Goal: Transaction & Acquisition: Purchase product/service

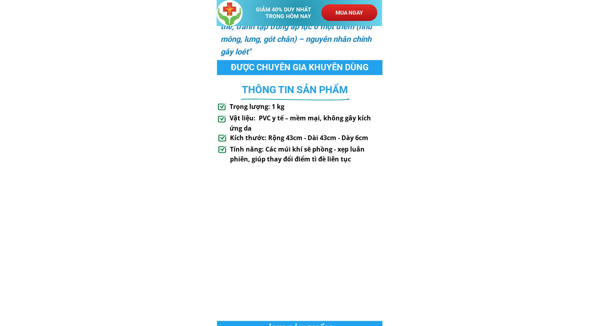
scroll to position [631, 0]
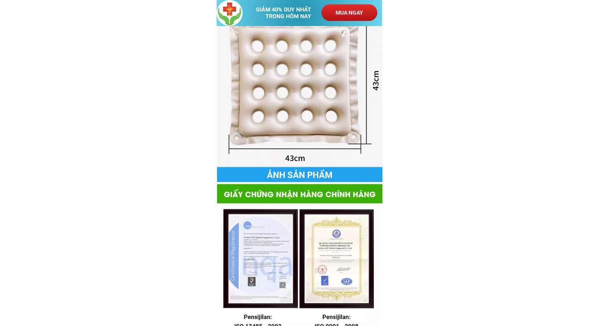
drag, startPoint x: 281, startPoint y: 112, endPoint x: 296, endPoint y: 55, distance: 59.3
click at [296, 55] on div at bounding box center [300, 89] width 165 height 154
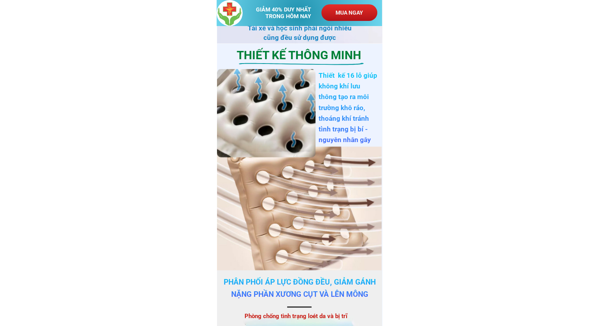
scroll to position [1734, 0]
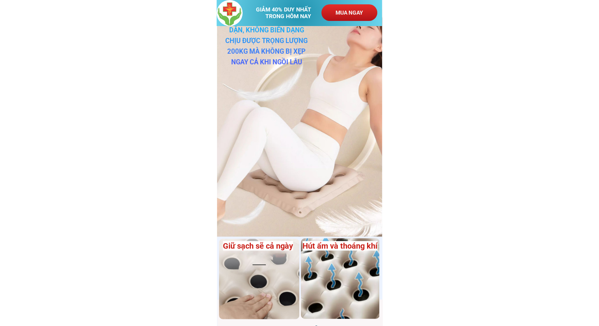
click at [277, 134] on div at bounding box center [300, 122] width 166 height 227
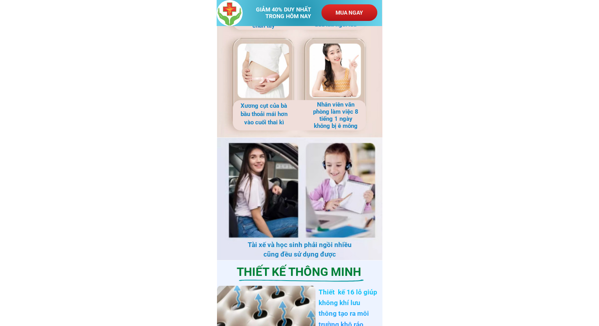
scroll to position [1222, 0]
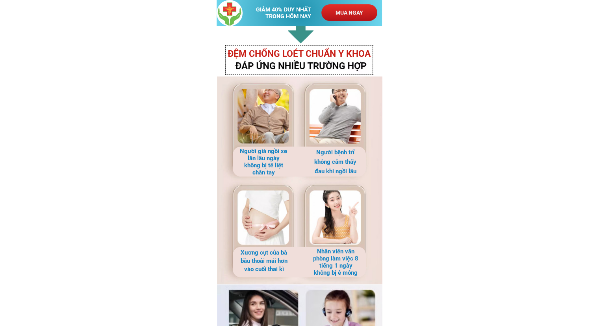
drag, startPoint x: 301, startPoint y: 124, endPoint x: 283, endPoint y: 120, distance: 18.9
click at [283, 120] on div at bounding box center [300, 180] width 166 height 208
drag, startPoint x: 283, startPoint y: 120, endPoint x: 263, endPoint y: 144, distance: 31.1
click at [263, 144] on div at bounding box center [300, 180] width 166 height 208
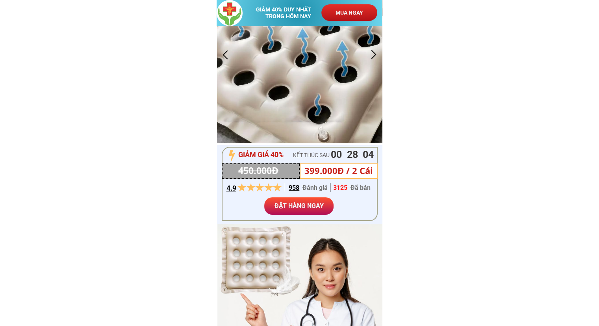
scroll to position [0, 0]
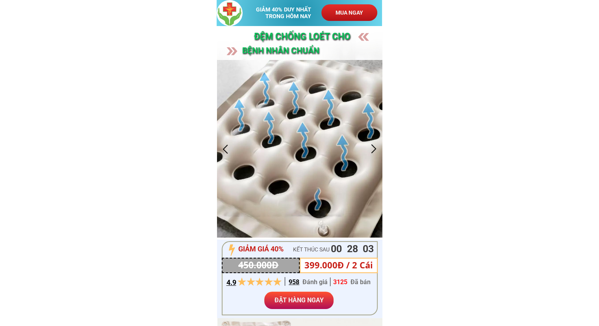
click at [301, 136] on div at bounding box center [300, 148] width 166 height 177
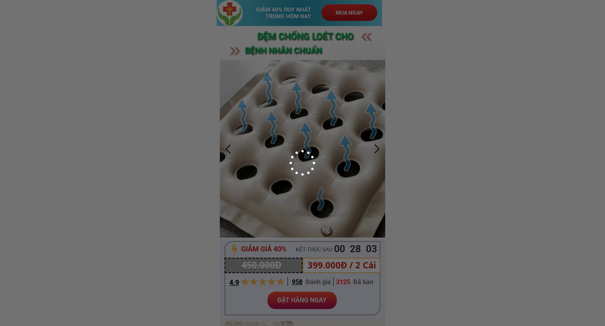
click at [301, 136] on div at bounding box center [302, 163] width 605 height 326
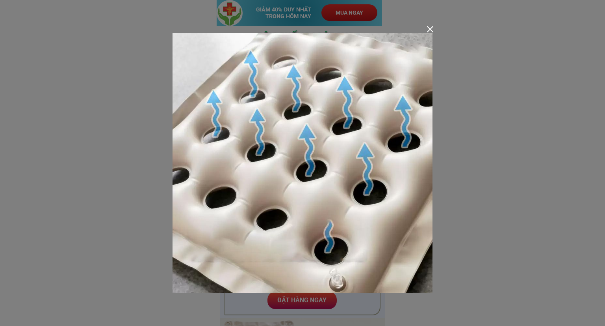
drag, startPoint x: 326, startPoint y: 101, endPoint x: 501, endPoint y: 82, distance: 176.8
click at [501, 82] on div at bounding box center [302, 163] width 605 height 326
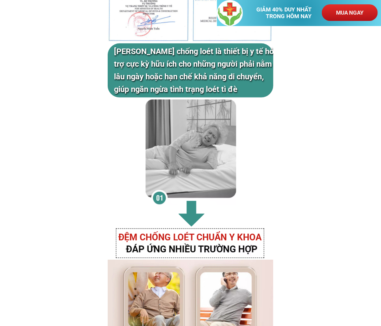
scroll to position [1025, 0]
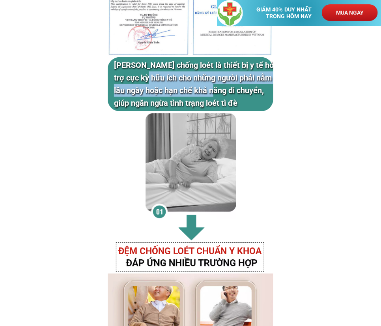
drag, startPoint x: 149, startPoint y: 82, endPoint x: 219, endPoint y: 87, distance: 70.8
click at [219, 87] on h3 "[PERSON_NAME] chống loét là thiết bị y tế hỗ trợ cực kỳ hữu ích cho những người…" at bounding box center [197, 84] width 166 height 50
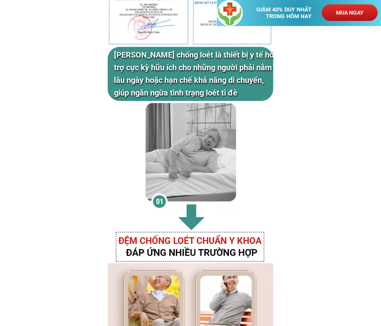
scroll to position [985, 0]
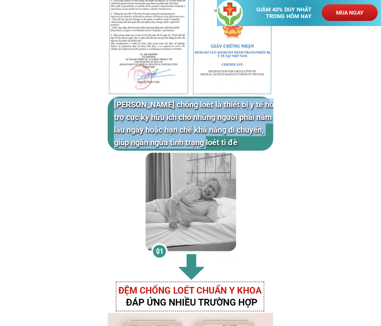
drag, startPoint x: 208, startPoint y: 144, endPoint x: 108, endPoint y: 105, distance: 108.2
click at [108, 105] on div "[PERSON_NAME] chống loét là thiết bị y tế hỗ trợ cực kỳ hữu ích cho những người…" at bounding box center [191, 134] width 166 height 299
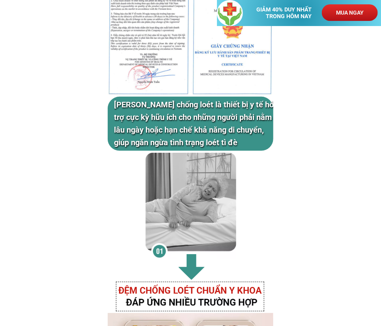
drag, startPoint x: 149, startPoint y: 103, endPoint x: 209, endPoint y: 110, distance: 60.8
click at [208, 110] on h3 "[PERSON_NAME] chống loét là thiết bị y tế hỗ trợ cực kỳ hữu ích cho những người…" at bounding box center [197, 123] width 166 height 50
click at [209, 110] on h3 "[PERSON_NAME] chống loét là thiết bị y tế hỗ trợ cực kỳ hữu ích cho những người…" at bounding box center [197, 123] width 166 height 50
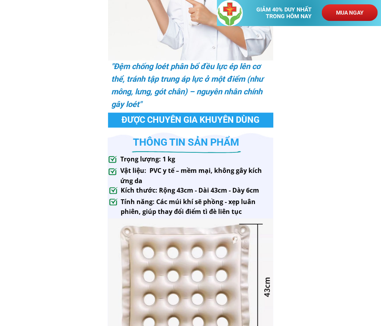
scroll to position [512, 0]
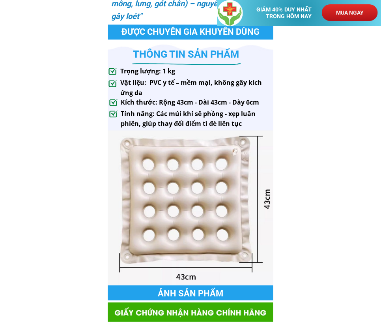
click at [206, 199] on div at bounding box center [190, 207] width 165 height 154
click at [170, 193] on div at bounding box center [190, 207] width 165 height 154
drag, startPoint x: 303, startPoint y: 77, endPoint x: 307, endPoint y: 49, distance: 28.3
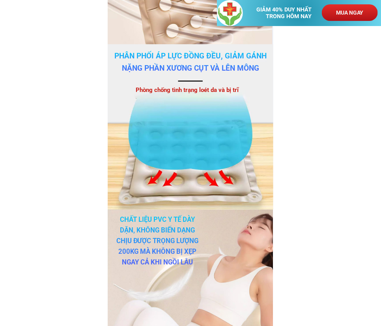
scroll to position [1813, 0]
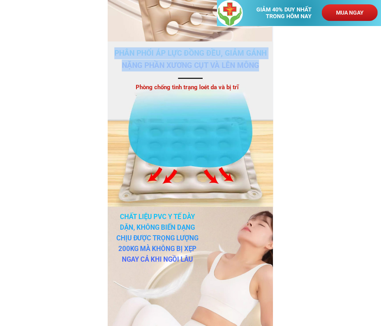
drag, startPoint x: 121, startPoint y: 50, endPoint x: 257, endPoint y: 62, distance: 136.9
click at [257, 62] on h3 "Phân phối áp lực đồng đều, giảm gánh nặng phần xương cụt và lên mông" at bounding box center [190, 59] width 157 height 24
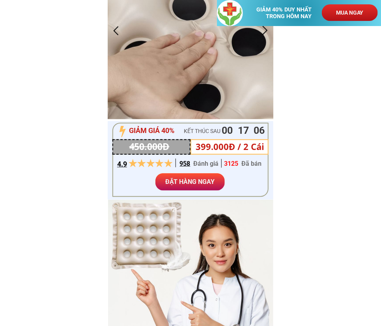
scroll to position [0, 0]
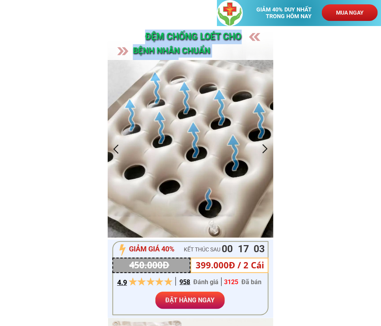
drag, startPoint x: 142, startPoint y: 35, endPoint x: 261, endPoint y: 53, distance: 120.4
click at [257, 50] on div "ĐỆM CHỐNG Loét cho bệnh nhân CHUẨN NHẬT BẢN" at bounding box center [191, 131] width 166 height 211
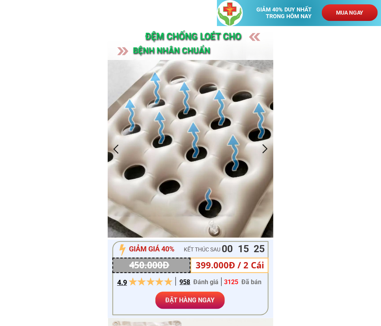
click at [115, 149] on div at bounding box center [116, 148] width 13 height 13
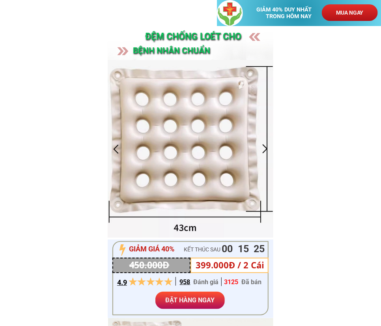
click at [115, 149] on div at bounding box center [116, 148] width 13 height 13
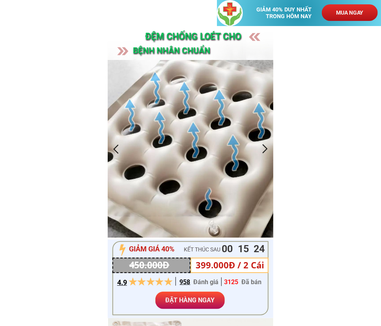
click at [115, 149] on div at bounding box center [116, 148] width 13 height 13
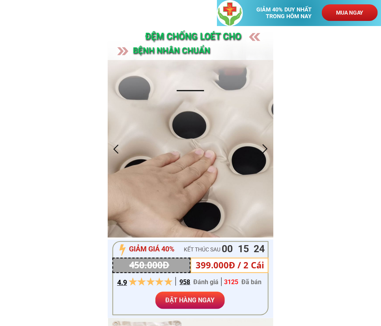
click at [115, 149] on div at bounding box center [116, 148] width 13 height 13
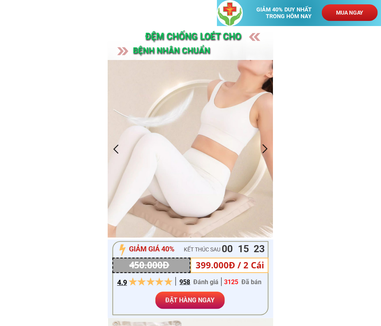
click at [115, 149] on div at bounding box center [116, 148] width 13 height 13
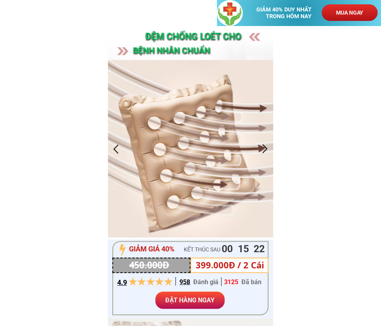
click at [115, 149] on div at bounding box center [116, 148] width 13 height 13
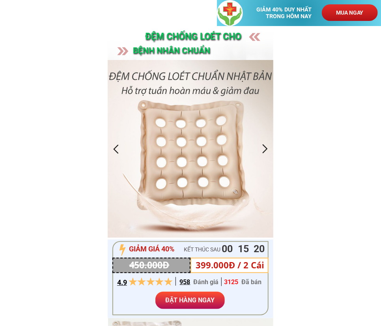
click at [180, 139] on div at bounding box center [191, 148] width 166 height 177
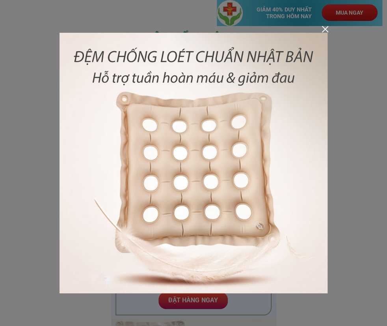
click at [326, 26] on div at bounding box center [325, 29] width 6 height 6
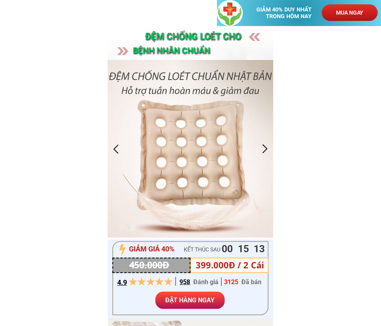
click at [122, 141] on div at bounding box center [191, 148] width 166 height 177
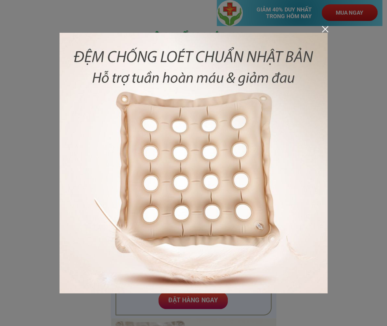
click at [321, 28] on div at bounding box center [193, 163] width 387 height 326
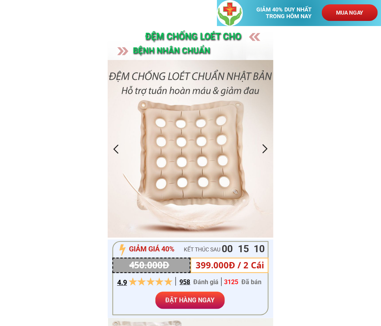
click at [115, 155] on div at bounding box center [116, 148] width 13 height 13
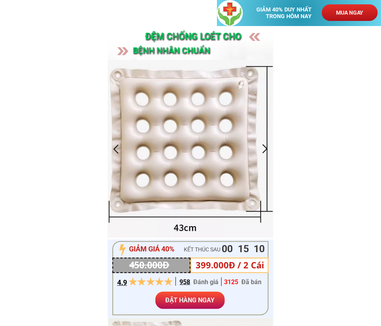
click at [115, 155] on div at bounding box center [116, 148] width 13 height 13
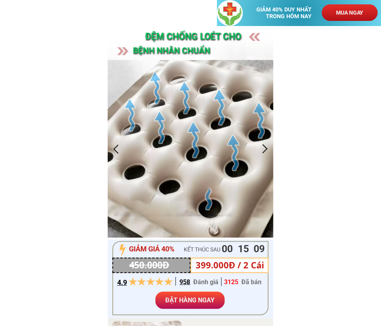
click at [115, 155] on div at bounding box center [116, 148] width 13 height 13
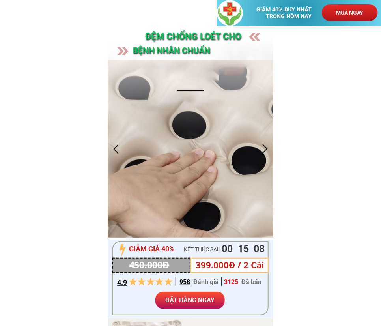
click at [115, 155] on div at bounding box center [116, 148] width 13 height 13
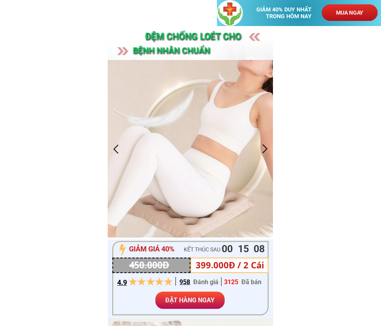
click at [115, 155] on div at bounding box center [116, 148] width 13 height 13
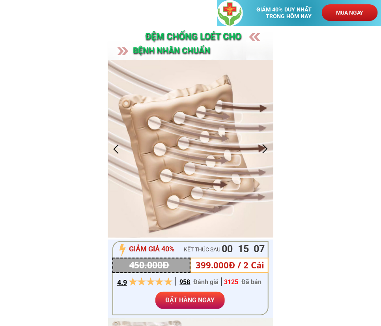
click at [115, 155] on div at bounding box center [116, 148] width 13 height 13
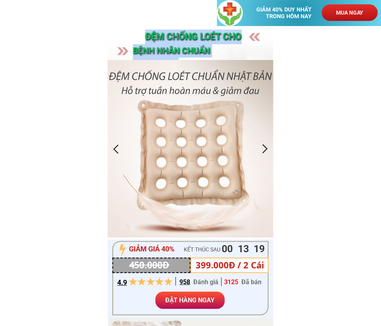
drag, startPoint x: 140, startPoint y: 40, endPoint x: 255, endPoint y: 50, distance: 116.3
click at [255, 50] on div "ĐỆM CHỐNG Loét cho bệnh nhân CHUẨN NHẬT BẢN" at bounding box center [191, 131] width 166 height 211
copy div "ĐỆM CHỐNG Loét cho bệnh nhân CHUẨN NHẬT BẢN"
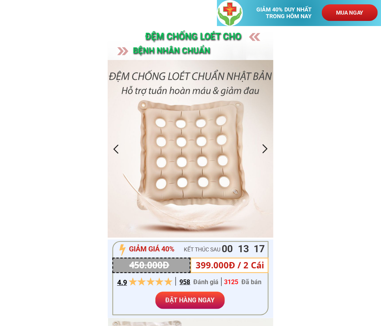
drag, startPoint x: 144, startPoint y: 32, endPoint x: 204, endPoint y: 41, distance: 60.6
click at [204, 41] on div "ĐỆM CHỐNG Loét cho bệnh nhân CHUẨN NHẬT BẢN" at bounding box center [191, 131] width 166 height 211
click at [204, 41] on h3 "ĐỆM CHỐNG Loét cho" at bounding box center [226, 37] width 162 height 15
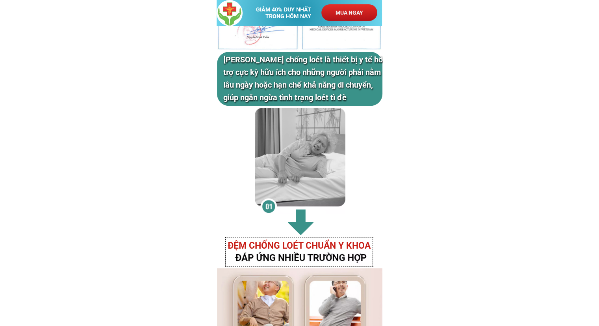
scroll to position [1064, 0]
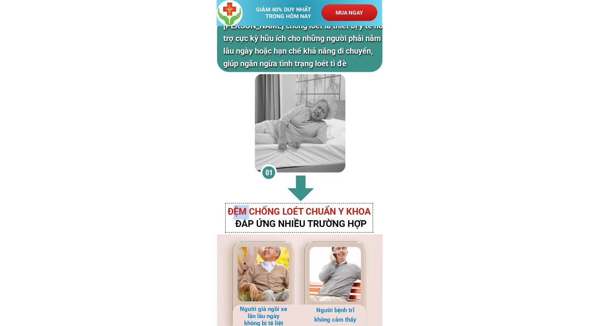
drag, startPoint x: 233, startPoint y: 211, endPoint x: 251, endPoint y: 210, distance: 18.6
click at [251, 210] on h3 "ĐỆM CHỐNG LOÉT CHUẨN Y KHOA" at bounding box center [303, 212] width 151 height 15
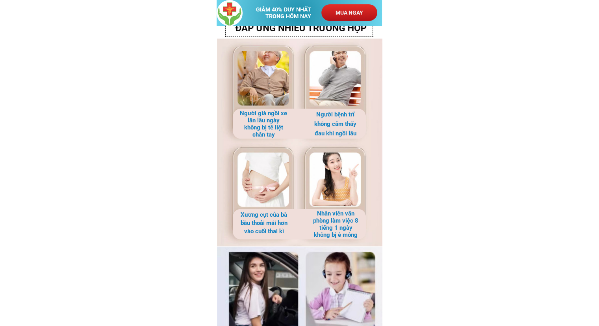
scroll to position [1301, 0]
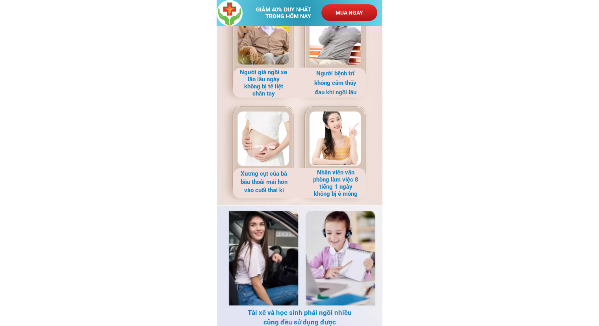
drag, startPoint x: 240, startPoint y: 174, endPoint x: 257, endPoint y: 179, distance: 17.6
click at [249, 176] on h3 "Xương cụt của bà bầu thoải mái hơn vào cuối thai kì" at bounding box center [264, 181] width 48 height 25
drag, startPoint x: 257, startPoint y: 179, endPoint x: 277, endPoint y: 185, distance: 21.4
click at [273, 182] on h3 "Xương cụt của bà bầu thoải mái hơn vào cuối thai kì" at bounding box center [264, 181] width 48 height 25
drag, startPoint x: 277, startPoint y: 185, endPoint x: 289, endPoint y: 192, distance: 13.6
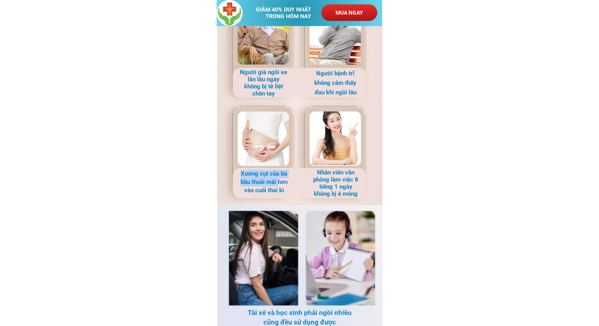
click at [289, 192] on div "ĐỆM CHỐNG LOÉT CHUẨN Y KHOA Người già ngồi xe lăn lâu ngày không bị tê liệt châ…" at bounding box center [300, 147] width 166 height 359
click at [290, 192] on div at bounding box center [299, 183] width 133 height 30
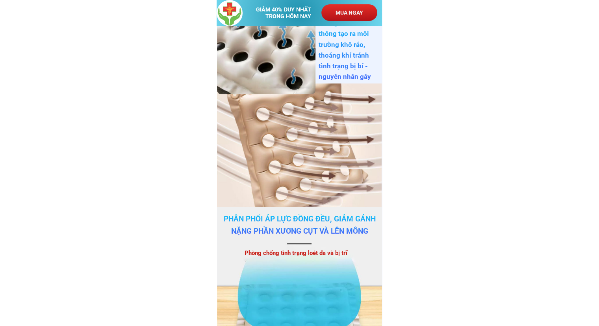
scroll to position [1537, 0]
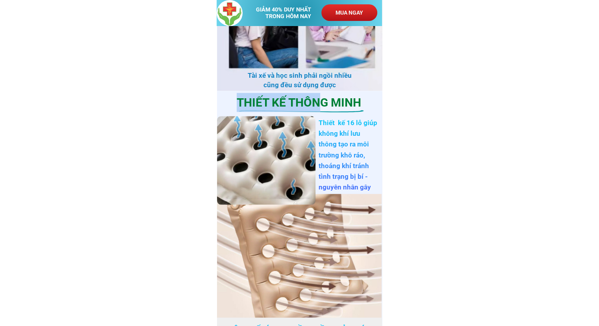
drag, startPoint x: 228, startPoint y: 102, endPoint x: 324, endPoint y: 100, distance: 96.2
click at [324, 100] on h3 "THIẾT KẾ THÔNG MINH" at bounding box center [302, 102] width 130 height 19
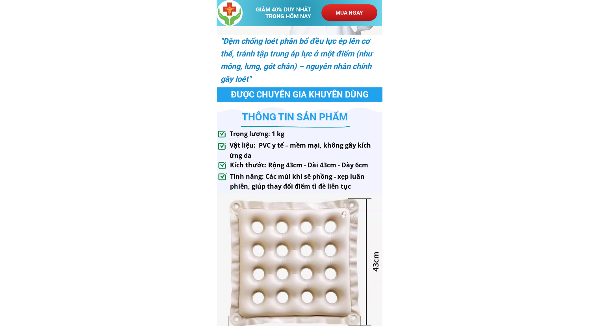
scroll to position [473, 0]
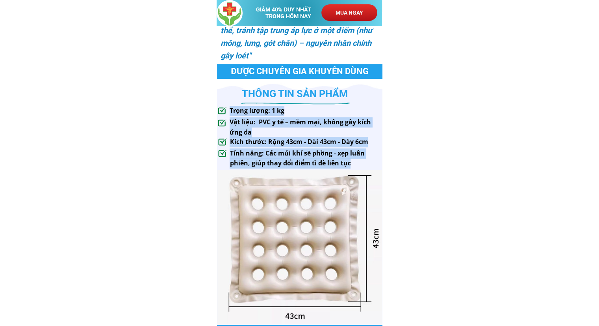
drag, startPoint x: 227, startPoint y: 115, endPoint x: 370, endPoint y: 163, distance: 151.3
click at [370, 163] on div ""Đệm chống loét phân bổ đều lực ép lên cơ thể, tránh tập trung áp lực ở một điể…" at bounding box center [300, 92] width 166 height 494
copy div "Trọng lượng: 1 kg Vật liệu: PVC y tế – mềm mại, không gây kích ứng da Kích thướ…"
click at [249, 122] on h3 "Vật liệu: PVC y tế – mềm mại, không gây kích ứng da" at bounding box center [325, 127] width 190 height 20
drag, startPoint x: 230, startPoint y: 110, endPoint x: 354, endPoint y: 162, distance: 133.6
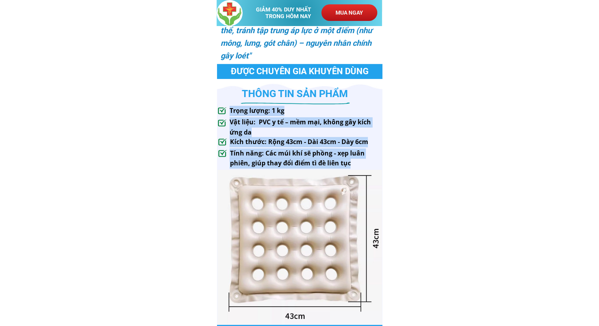
click at [354, 162] on div ""Đệm chống loét phân bổ đều lực ép lên cơ thể, tránh tập trung áp lực ở một điể…" at bounding box center [300, 92] width 166 height 494
copy div "Trọng lượng: 1 kg Vật liệu: PVC y tế – mềm mại, không gây kích ứng da Kích thướ…"
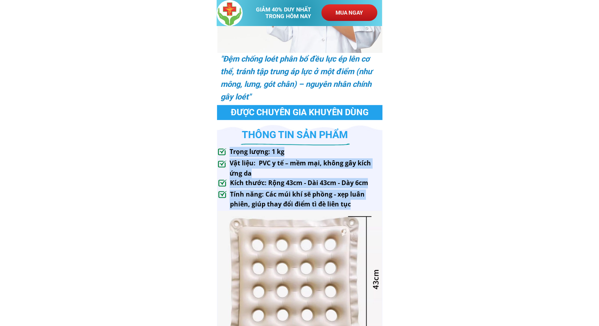
scroll to position [434, 0]
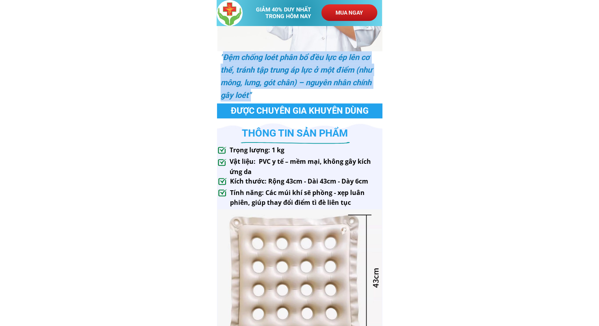
drag, startPoint x: 224, startPoint y: 57, endPoint x: 251, endPoint y: 93, distance: 44.9
click at [251, 93] on h3 ""Đệm chống loét phân bổ đều lực ép lên cơ thể, tránh tập trung áp lực ở một điể…" at bounding box center [299, 76] width 156 height 50
copy h3 "[PERSON_NAME] chống loét phân bổ đều lực ép lên cơ thể, tránh tập trung áp lực …"
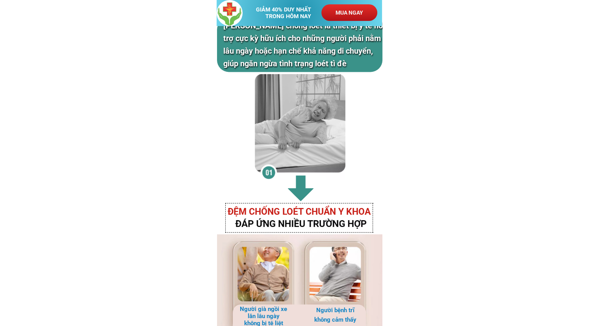
scroll to position [1182, 0]
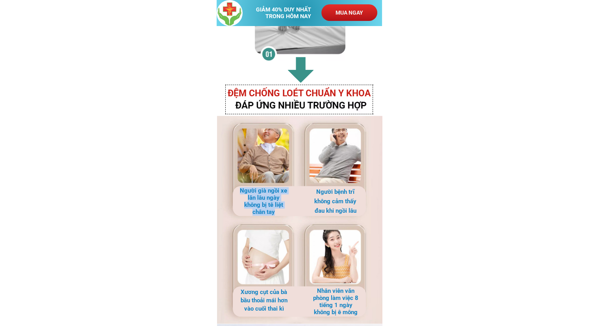
drag, startPoint x: 239, startPoint y: 190, endPoint x: 278, endPoint y: 213, distance: 45.6
click at [278, 213] on div "ĐỆM CHỐNG LOÉT CHUẨN Y KHOA Người già ngồi xe lăn lâu ngày không bị tê liệt châ…" at bounding box center [300, 265] width 166 height 359
copy div "Người già ngồi xe lăn lâu ngày không bị tê liệt chân tay"
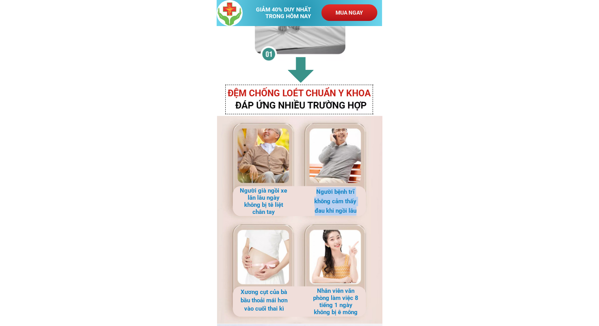
drag, startPoint x: 315, startPoint y: 191, endPoint x: 356, endPoint y: 211, distance: 46.5
click at [356, 211] on h3 "Người bệnh trĩ không cảm thấy đau khi ngồi lâu" at bounding box center [335, 201] width 48 height 28
copy h3 "Người bệnh trĩ không cảm thấy đau khi ngồi lâu"
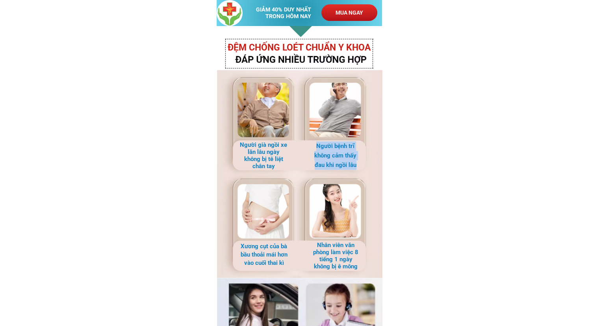
scroll to position [1301, 0]
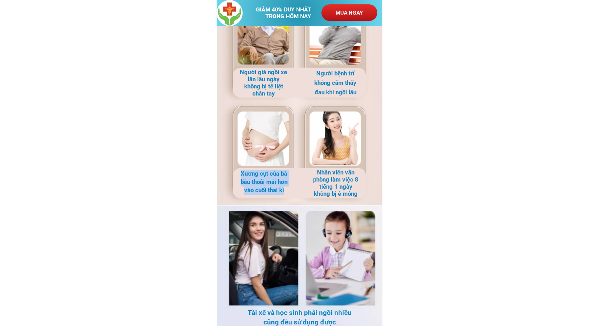
drag, startPoint x: 241, startPoint y: 174, endPoint x: 285, endPoint y: 193, distance: 48.0
click at [285, 193] on h3 "Xương cụt của bà bầu thoải mái hơn vào cuối thai kì" at bounding box center [264, 181] width 48 height 25
copy h3 "Xương cụt của bà bầu thoải mái hơn vào cuối thai kì"
click at [318, 173] on h3 "Nhân viên văn phòng làm việc 8 tiếng 1 ngày không bị ê mông" at bounding box center [336, 183] width 48 height 28
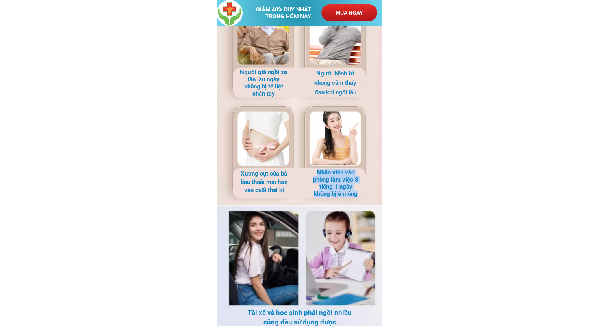
drag, startPoint x: 318, startPoint y: 173, endPoint x: 358, endPoint y: 193, distance: 44.1
click at [358, 193] on h3 "Nhân viên văn phòng làm việc 8 tiếng 1 ngày không bị ê mông" at bounding box center [336, 183] width 48 height 28
copy h3 "Nhân viên văn phòng làm việc 8 tiếng 1 ngày không bị ê mông"
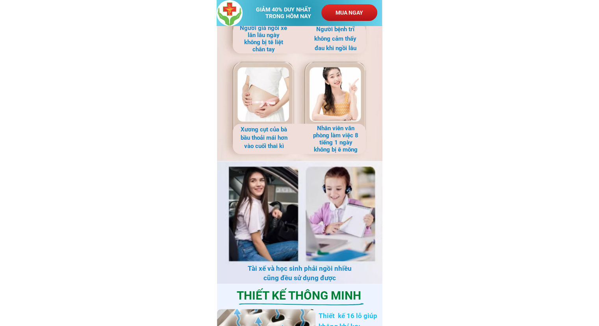
scroll to position [1419, 0]
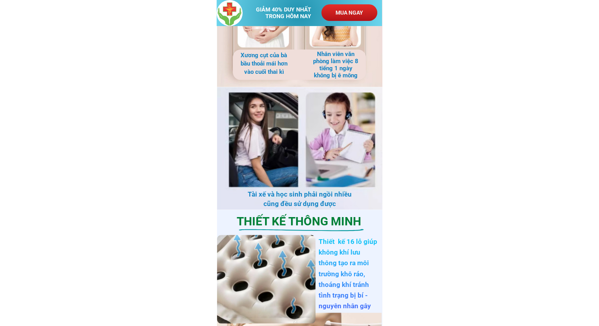
click at [263, 137] on div at bounding box center [300, 148] width 166 height 123
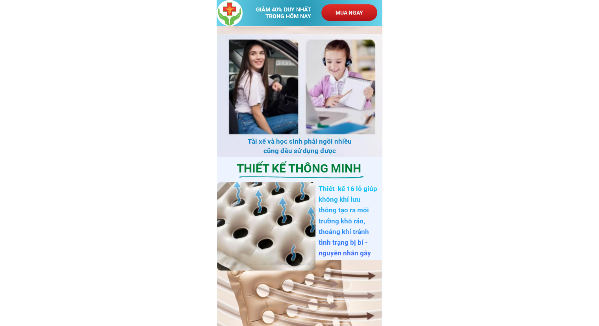
scroll to position [1576, 0]
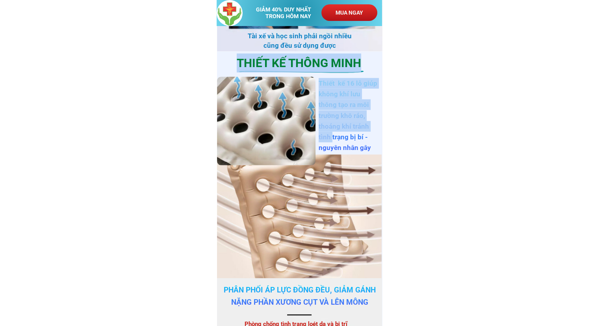
drag, startPoint x: 316, startPoint y: 81, endPoint x: 348, endPoint y: 127, distance: 55.9
click at [348, 127] on h3 "Thiết kế 16 lỗ giúp không khí lưu thông tạo ra môi trường khô ráo, thoáng khí t…" at bounding box center [349, 121] width 60 height 86
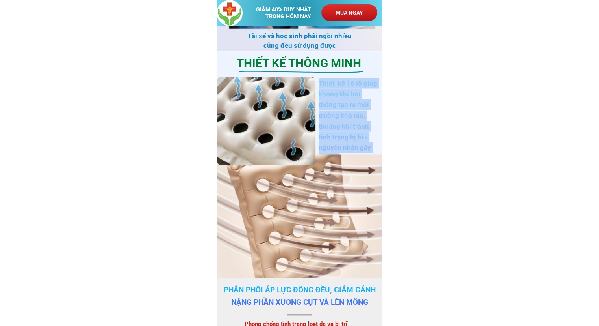
drag, startPoint x: 345, startPoint y: 146, endPoint x: 320, endPoint y: 85, distance: 66.5
click at [320, 85] on h3 "Thiết kế 16 lỗ giúp không khí lưu thông tạo ra môi trường khô ráo, thoáng khí t…" at bounding box center [349, 121] width 60 height 86
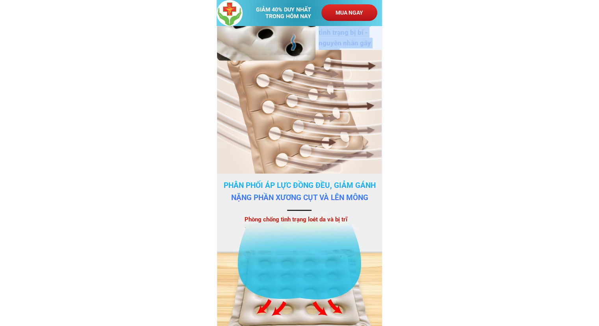
scroll to position [1695, 0]
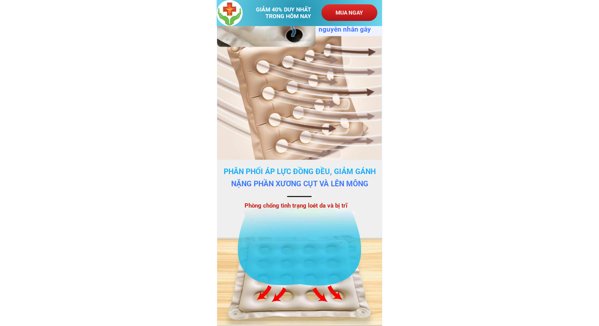
click at [228, 168] on h3 "Phân phối áp lực đồng đều, giảm gánh nặng phần xương cụt và lên mông" at bounding box center [299, 178] width 157 height 24
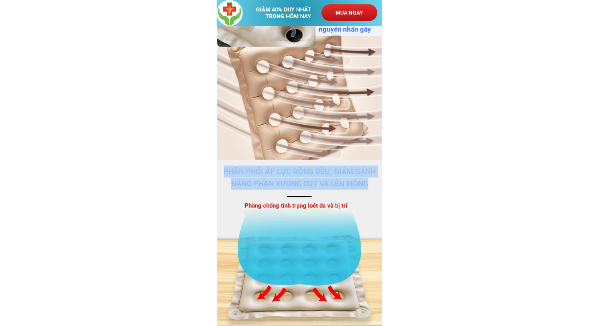
drag, startPoint x: 228, startPoint y: 168, endPoint x: 374, endPoint y: 181, distance: 145.9
click at [374, 181] on h3 "Phân phối áp lực đồng đều, giảm gánh nặng phần xương cụt và lên mông" at bounding box center [299, 178] width 157 height 24
copy div "da Phân phối áp lực đồng đều, giảm gánh nặng phần xương cụt và lên mông"
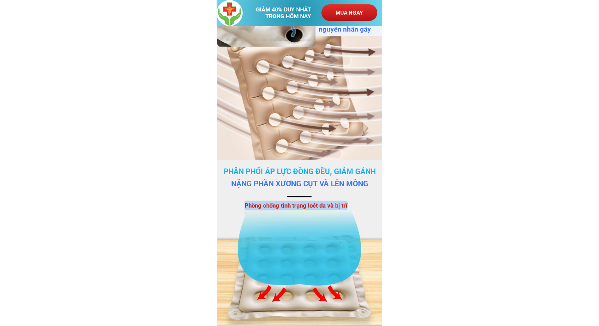
copy h3 "Phòng chống tình trạng loét da và bị trĩ"
drag, startPoint x: 348, startPoint y: 205, endPoint x: 246, endPoint y: 206, distance: 102.5
click at [246, 206] on h3 "Phòng chống tình trạng loét da và bị trĩ" at bounding box center [300, 205] width 110 height 9
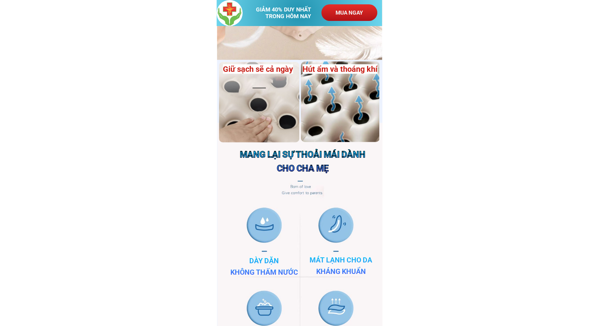
scroll to position [2168, 0]
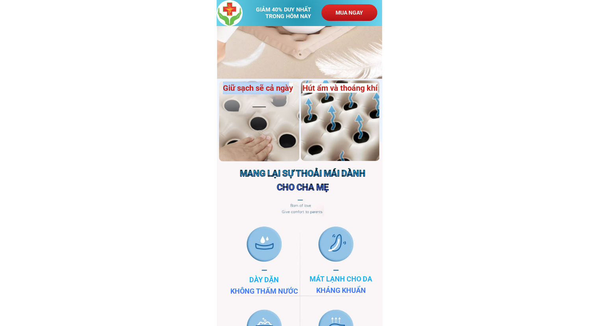
drag, startPoint x: 223, startPoint y: 87, endPoint x: 290, endPoint y: 88, distance: 66.6
click at [290, 88] on span "Giữ sạch sẽ cả ngày" at bounding box center [258, 87] width 70 height 9
click at [304, 89] on span "Hút ẩm và thoáng khí" at bounding box center [340, 87] width 75 height 9
click at [378, 89] on h3 "Hút ẩm và thoáng khí" at bounding box center [341, 88] width 76 height 13
click at [376, 88] on span "Hút ẩm và thoáng khí" at bounding box center [340, 87] width 75 height 9
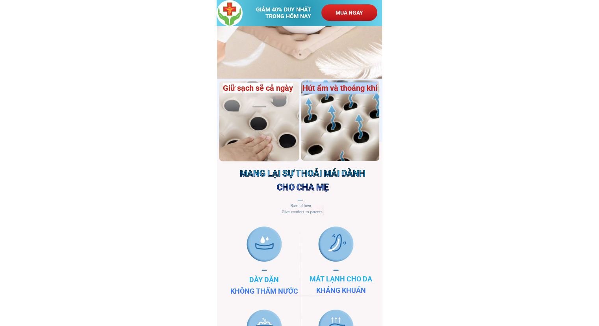
drag, startPoint x: 378, startPoint y: 87, endPoint x: 303, endPoint y: 86, distance: 74.5
click at [303, 86] on h3 "Hút ẩm và thoáng khí" at bounding box center [341, 88] width 76 height 13
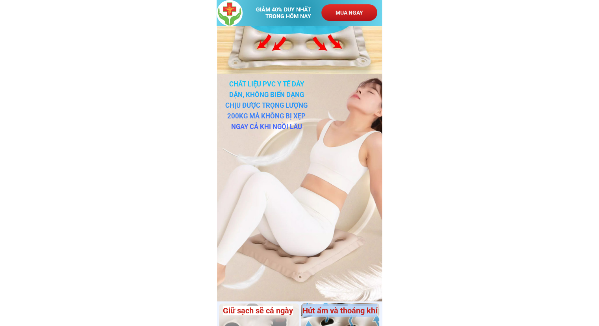
scroll to position [1947, 0]
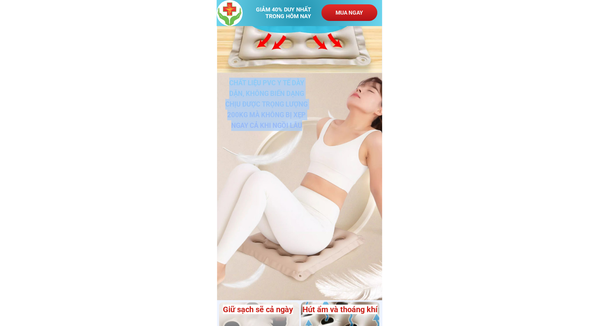
drag, startPoint x: 229, startPoint y: 78, endPoint x: 309, endPoint y: 124, distance: 91.6
click at [309, 124] on h3 "chất liệu PVC y tế dày dặn, không biến dạng CHịu được trọng lượng 200kg mà khôn…" at bounding box center [267, 104] width 86 height 53
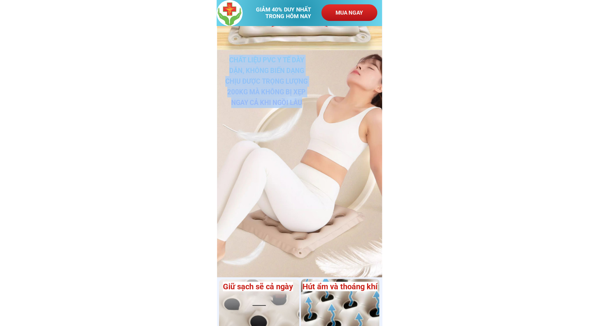
scroll to position [2144, 0]
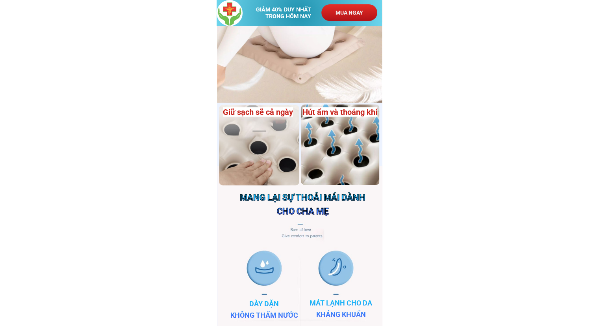
click at [447, 121] on body "GIẢM 40% DUY NHẤT TRONG HÔM NAY MUA NGAY ĐỆM CHỐNG Loét cho bệnh nhân CHUẨN NHẬ…" at bounding box center [299, 67] width 599 height 4423
drag, startPoint x: 304, startPoint y: 112, endPoint x: 377, endPoint y: 111, distance: 72.5
click at [377, 111] on span "Hút ẩm và thoáng khí" at bounding box center [340, 111] width 75 height 9
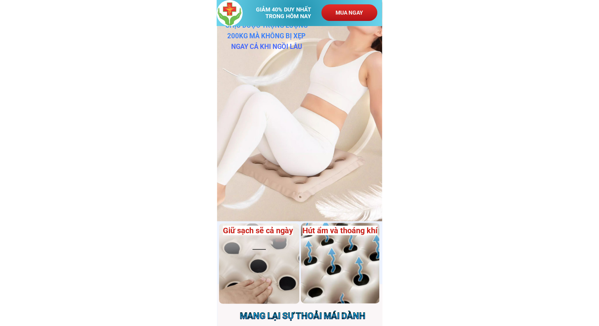
click at [434, 129] on body "GIẢM 40% DUY NHẤT TRONG HÔM NAY MUA NGAY ĐỆM CHỐNG Loét cho bệnh nhân CHUẨN NHẬ…" at bounding box center [299, 186] width 599 height 4423
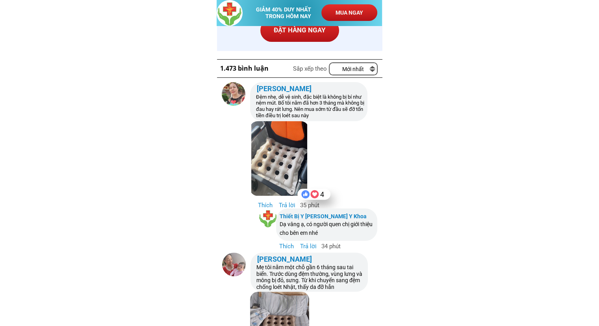
scroll to position [3232, 0]
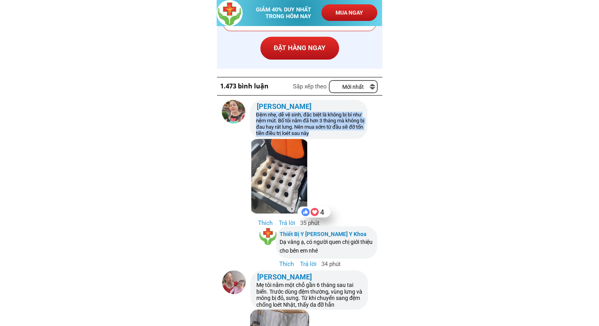
drag, startPoint x: 257, startPoint y: 113, endPoint x: 318, endPoint y: 131, distance: 63.8
click at [318, 131] on h3 "Đệm nhẹ, dễ vệ sinh, đặc biệt là không bị bí như nệm mút. Bố tôi nằm đã hơn 3 t…" at bounding box center [310, 124] width 109 height 24
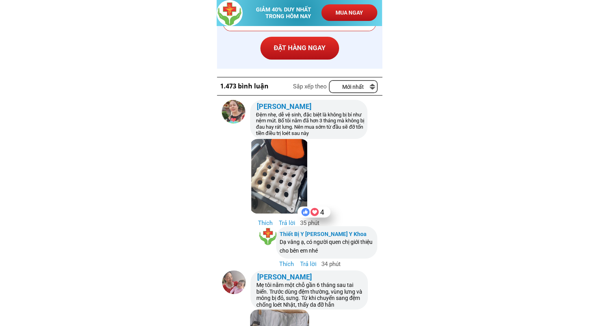
click at [285, 166] on div at bounding box center [279, 176] width 59 height 74
drag, startPoint x: 277, startPoint y: 166, endPoint x: 281, endPoint y: 176, distance: 11.0
click at [281, 176] on div at bounding box center [279, 176] width 59 height 74
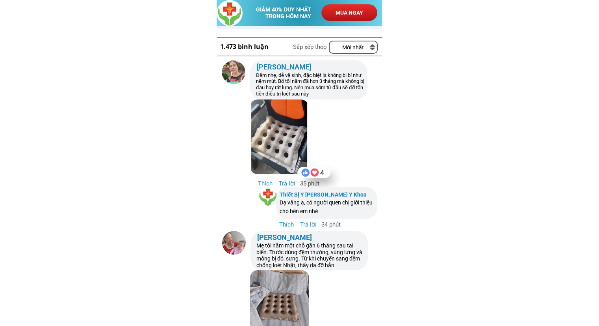
scroll to position [3311, 0]
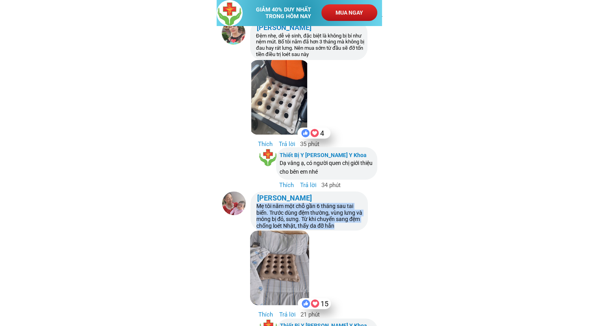
drag, startPoint x: 258, startPoint y: 205, endPoint x: 348, endPoint y: 225, distance: 92.5
click at [348, 225] on h3 "Mẹ tôi nằm một chỗ gần 6 tháng sau tai biến. Trước dùng đệm thường, vùng lưng v…" at bounding box center [311, 216] width 109 height 26
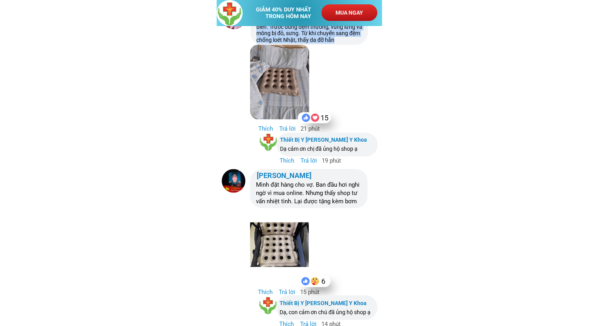
scroll to position [3508, 0]
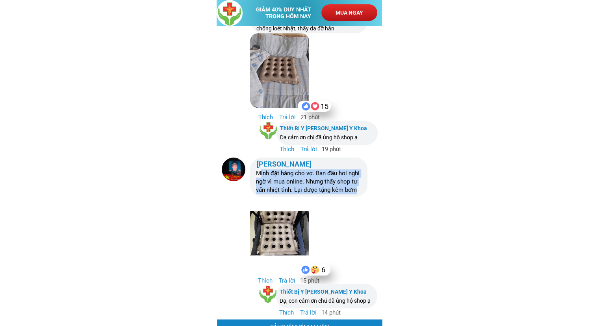
drag, startPoint x: 260, startPoint y: 174, endPoint x: 359, endPoint y: 190, distance: 101.0
click at [359, 190] on h3 "Mình đặt hàng cho vợ. Ban đầu hơi nghi ngờ vì mua online. Nhưng thấy shop tư vấ…" at bounding box center [310, 181] width 109 height 25
click at [315, 177] on h3 "Mình đặt hàng cho vợ. Ban đầu hơi nghi ngờ vì mua online. Nhưng thấy shop tư vấ…" at bounding box center [310, 181] width 109 height 25
drag, startPoint x: 255, startPoint y: 172, endPoint x: 358, endPoint y: 191, distance: 105.0
click at [358, 191] on div "Thích Trả lời 15 phút [PERSON_NAME] [PERSON_NAME] [PERSON_NAME] Mình đặt hàng c…" at bounding box center [295, 221] width 146 height 128
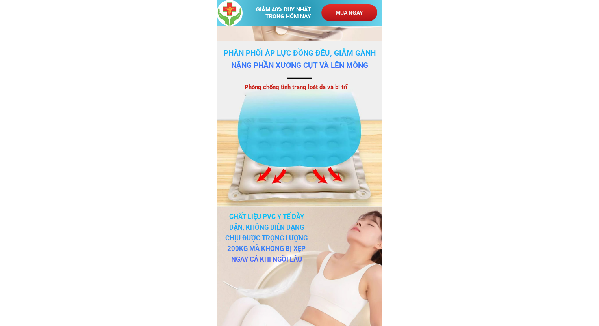
scroll to position [1774, 0]
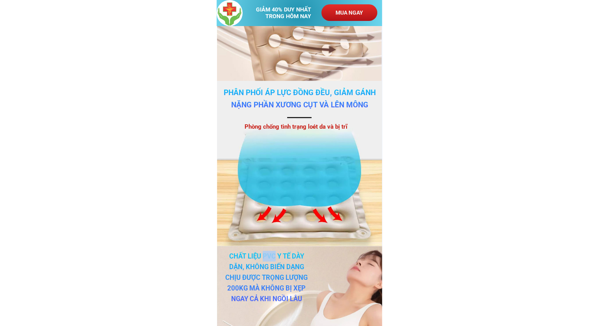
drag, startPoint x: 262, startPoint y: 255, endPoint x: 275, endPoint y: 256, distance: 12.3
click at [275, 256] on h3 "chất liệu PVC y tế dày dặn, không biến dạng CHịu được trọng lượng 200kg mà khôn…" at bounding box center [267, 277] width 86 height 53
click at [269, 274] on h3 "chất liệu PVC y tế dày dặn, không biến dạng CHịu được trọng lượng 200kg mà khôn…" at bounding box center [267, 277] width 86 height 53
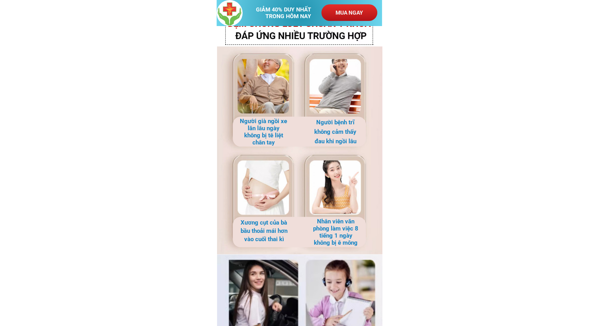
scroll to position [1182, 0]
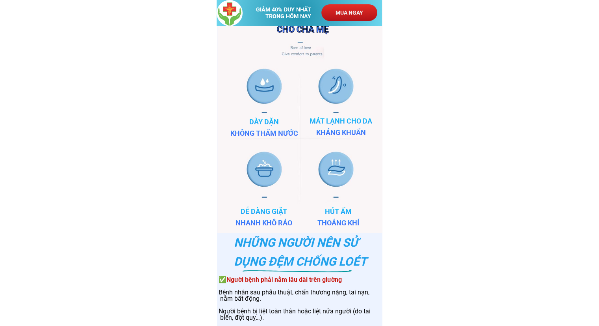
click at [348, 9] on p "MUA NGAY" at bounding box center [350, 12] width 56 height 17
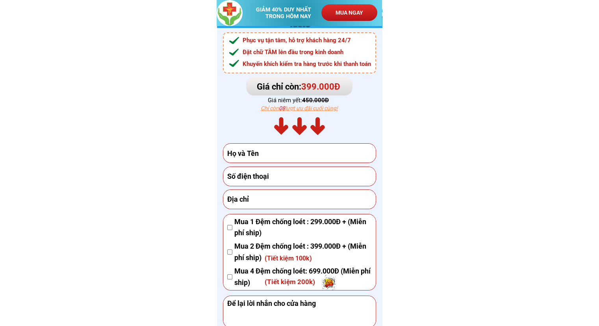
scroll to position [2937, 0]
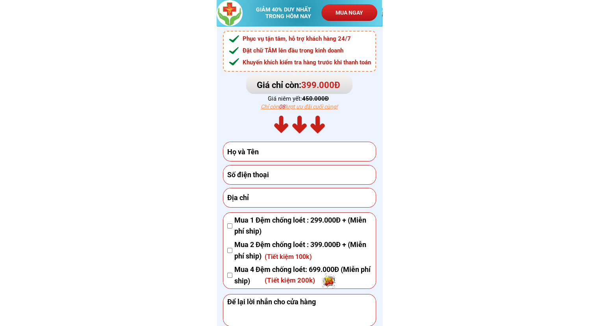
drag, startPoint x: 257, startPoint y: 218, endPoint x: 278, endPoint y: 220, distance: 20.6
click at [278, 220] on span "Mua 1 Đệm chống loét : 299.000Đ + (Miễn phí ship)" at bounding box center [304, 225] width 138 height 23
drag, startPoint x: 314, startPoint y: 218, endPoint x: 307, endPoint y: 218, distance: 6.4
click at [312, 218] on span "Mua 1 Đệm chống loét : 299.000Đ + (Miễn phí ship)" at bounding box center [304, 225] width 138 height 23
drag, startPoint x: 307, startPoint y: 218, endPoint x: 253, endPoint y: 219, distance: 53.6
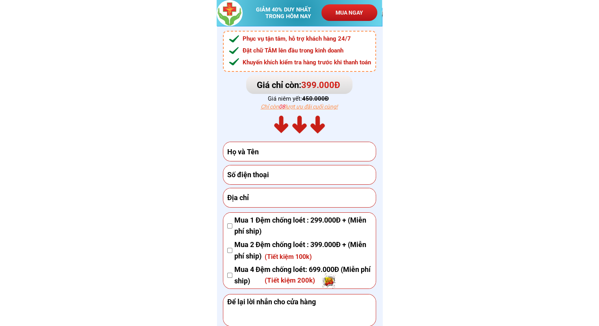
click at [253, 219] on span "Mua 1 Đệm chống loét : 299.000Đ + (Miễn phí ship)" at bounding box center [304, 225] width 138 height 23
